Goal: Find specific page/section: Find specific page/section

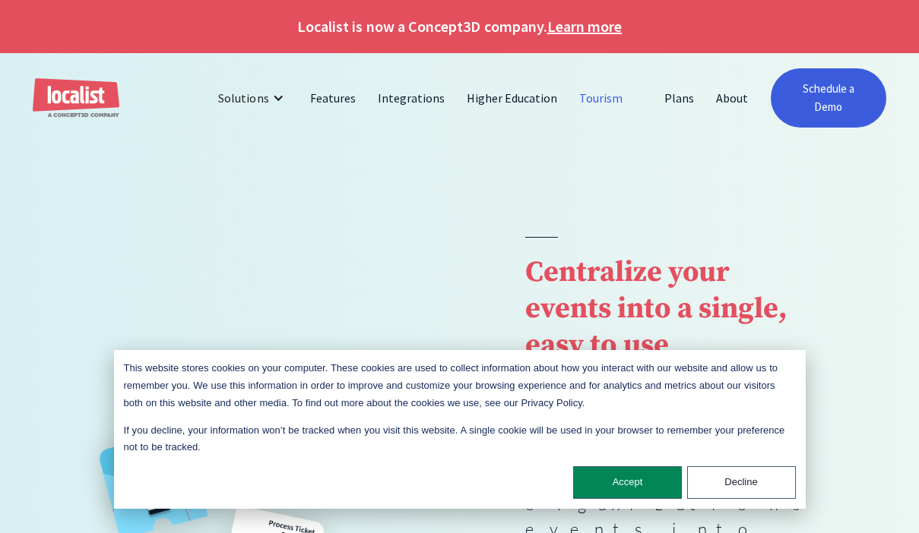
click at [618, 99] on link "Tourism" at bounding box center [600, 98] width 65 height 36
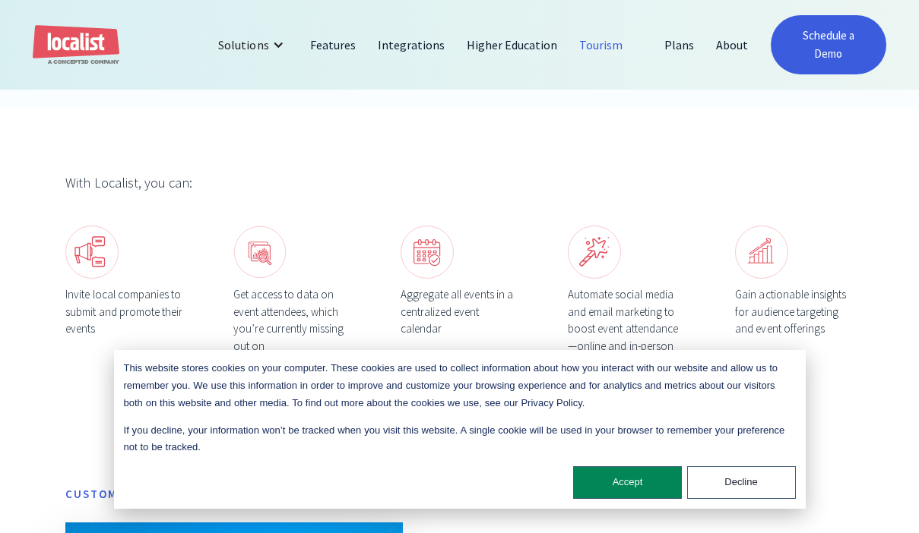
scroll to position [566, 0]
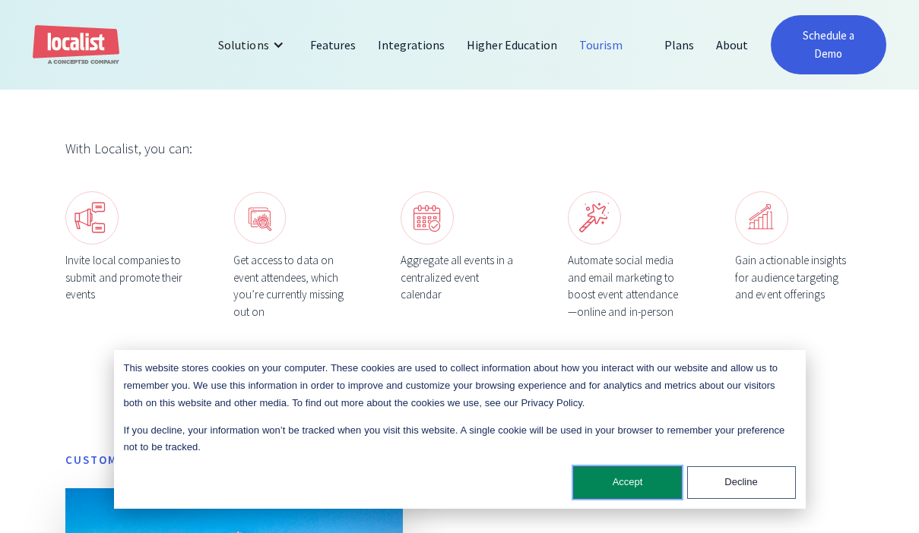
click at [651, 485] on button "Accept" at bounding box center [627, 483] width 109 height 33
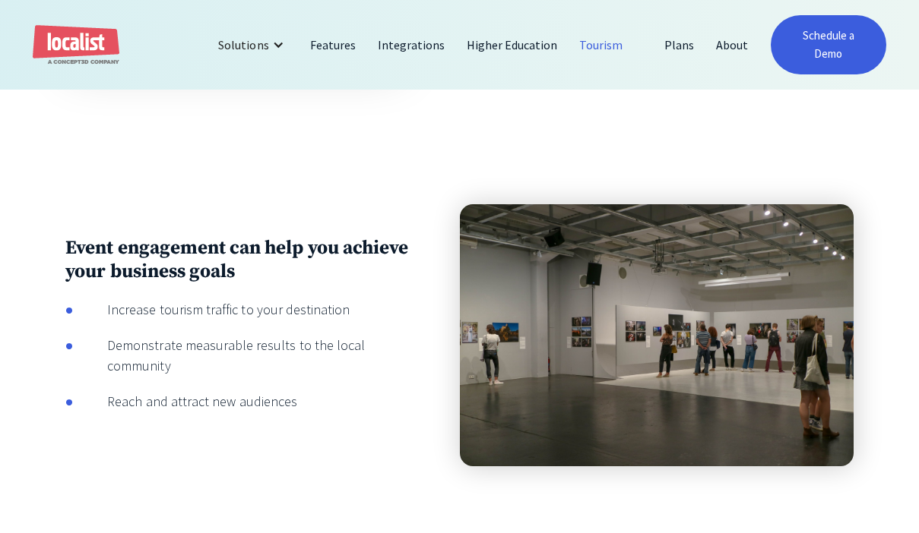
scroll to position [1254, 0]
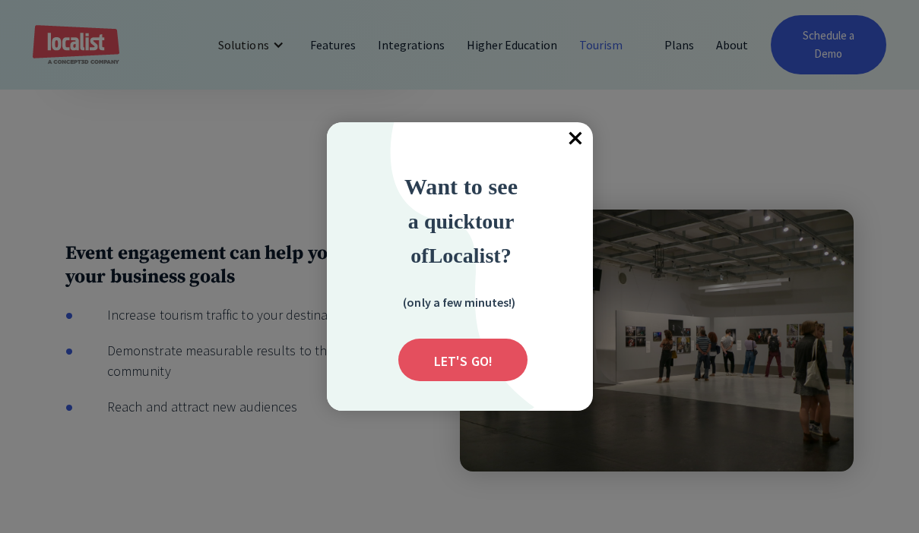
click at [578, 134] on span "×" at bounding box center [575, 138] width 33 height 33
